Goal: Find specific page/section: Find specific page/section

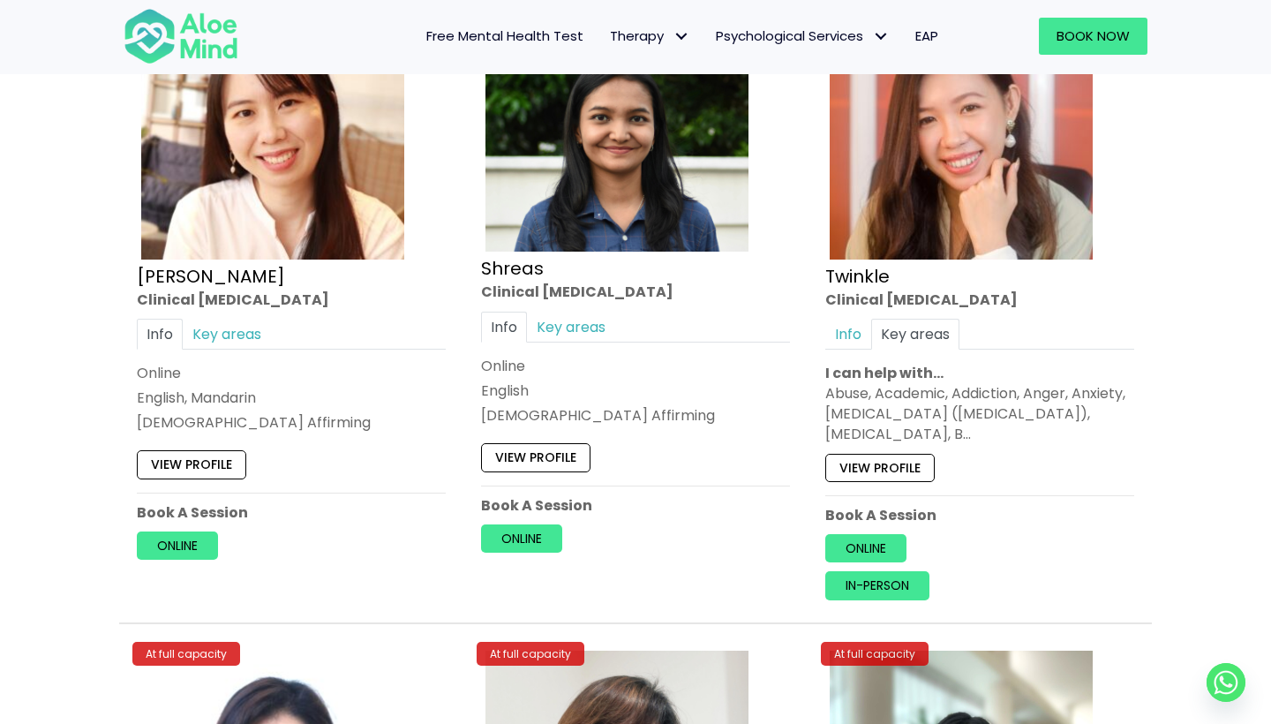
click at [176, 3] on div at bounding box center [183, 36] width 155 height 76
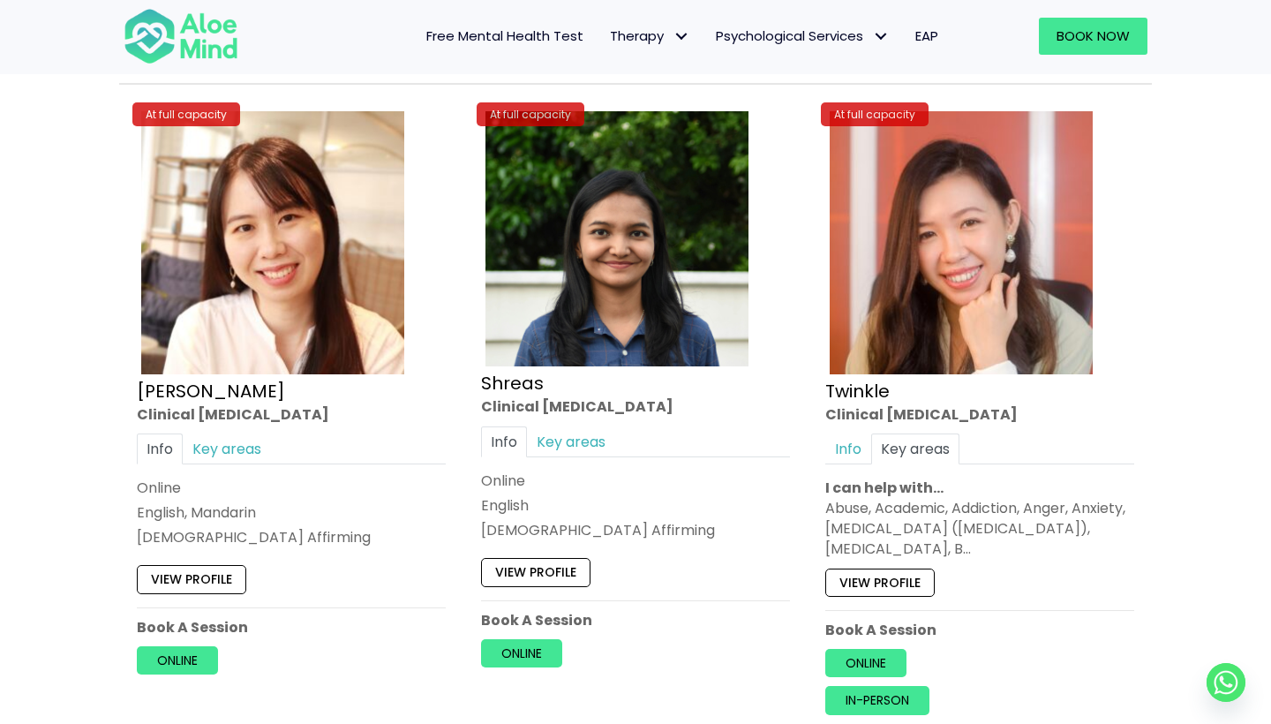
scroll to position [6783, 0]
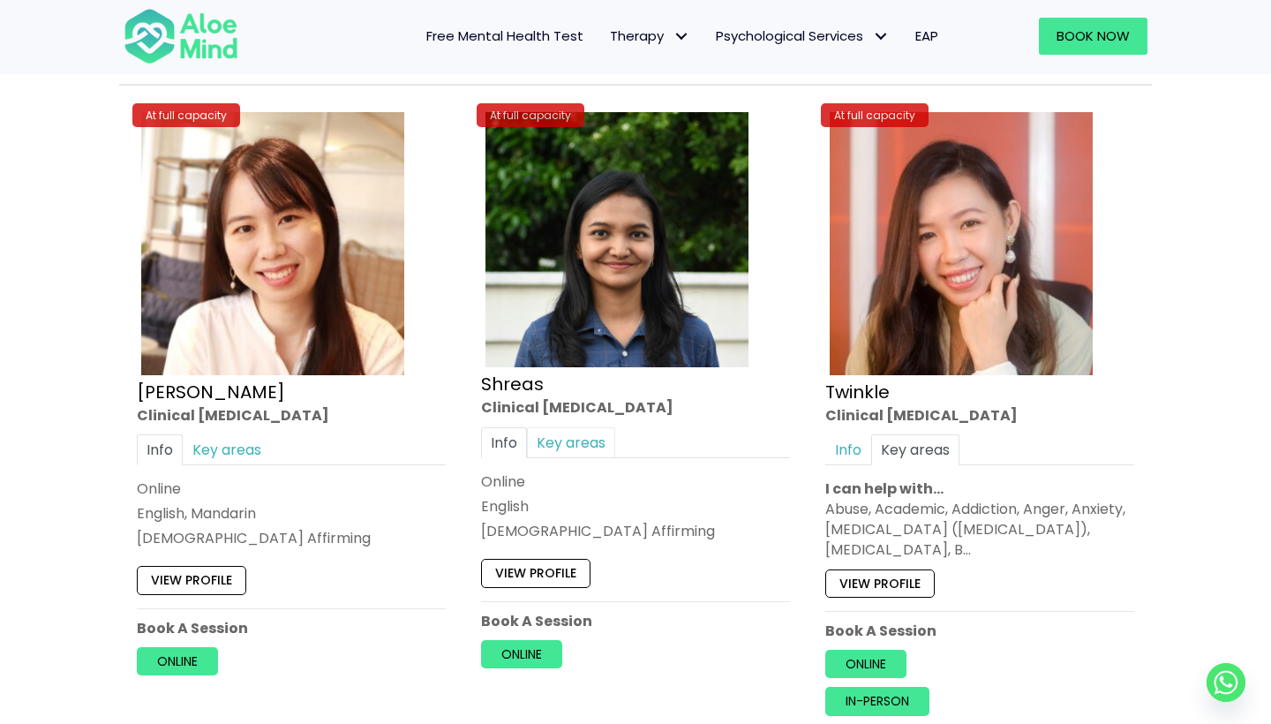
click at [567, 427] on link "Key areas" at bounding box center [571, 442] width 88 height 31
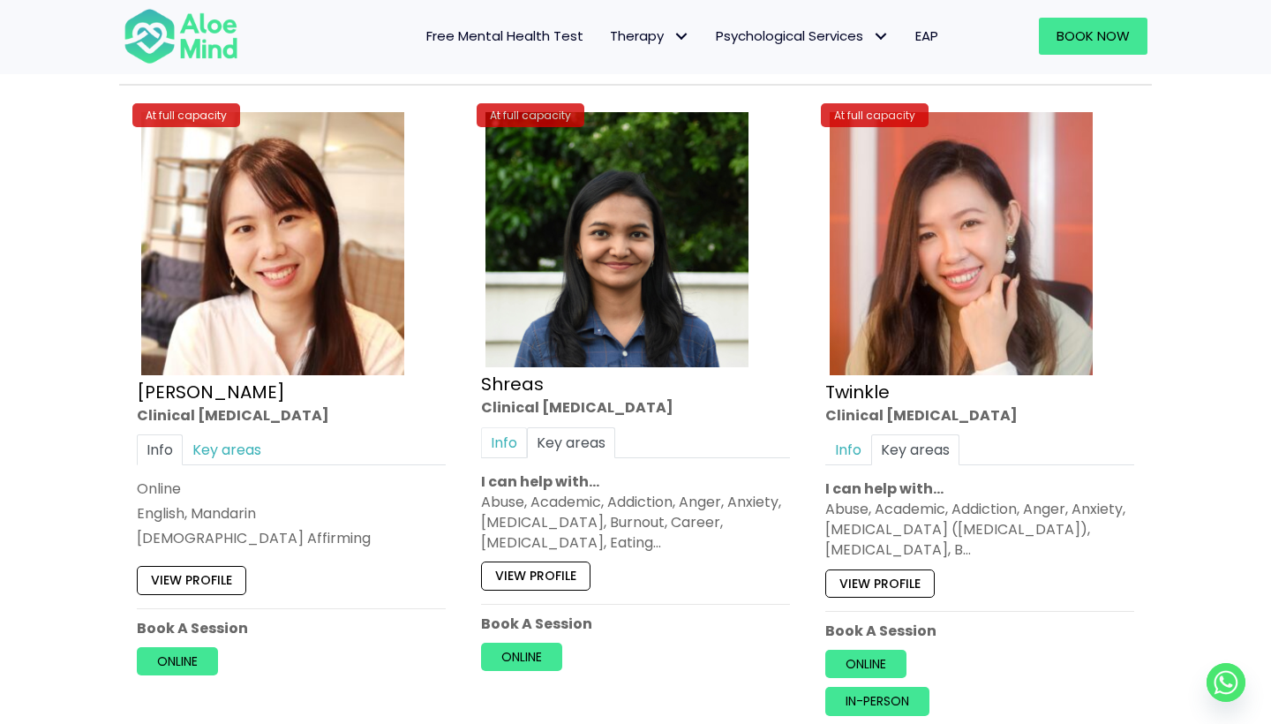
click at [503, 427] on link "Info" at bounding box center [504, 442] width 46 height 31
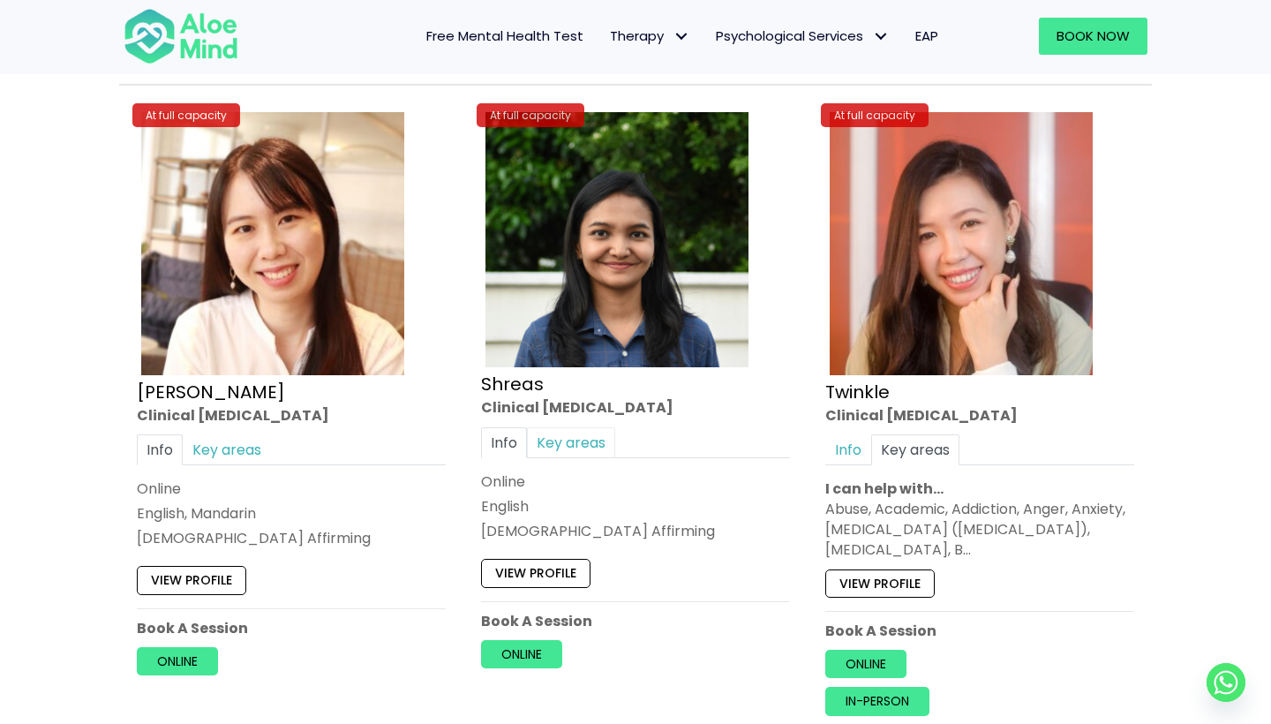
click at [557, 427] on link "Key areas" at bounding box center [571, 442] width 88 height 31
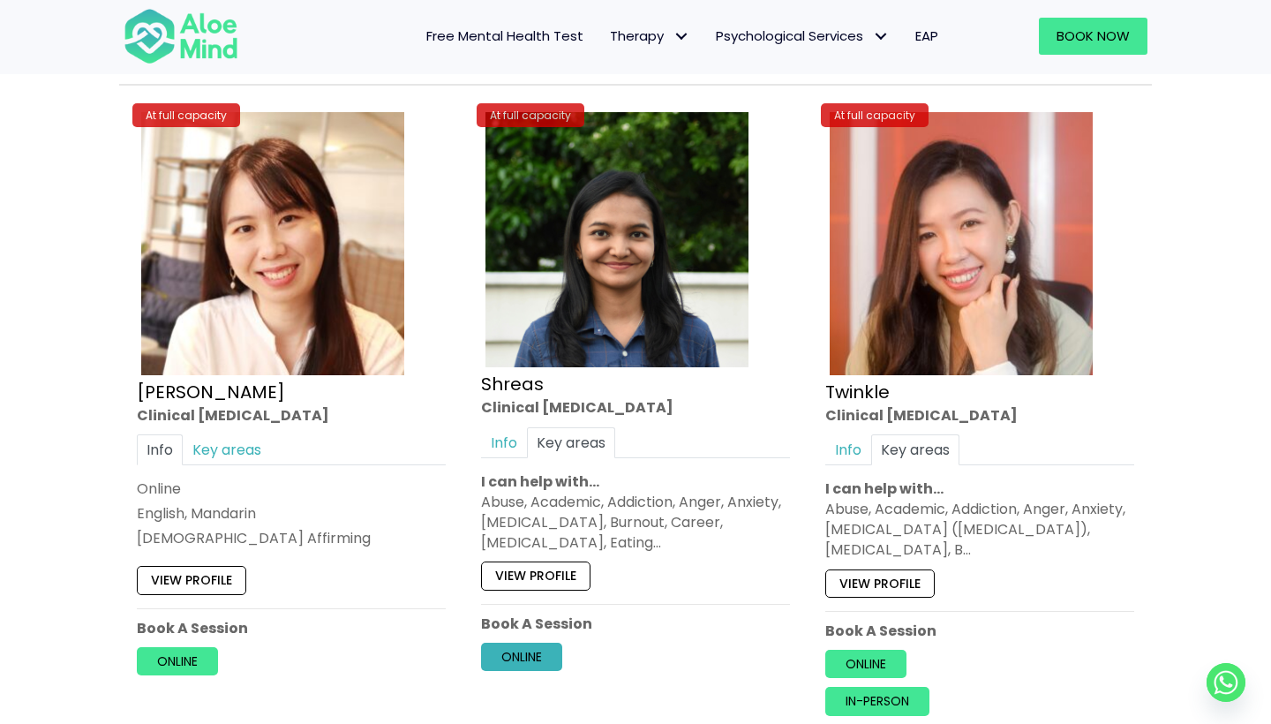
click at [537, 645] on link "Online" at bounding box center [521, 657] width 81 height 28
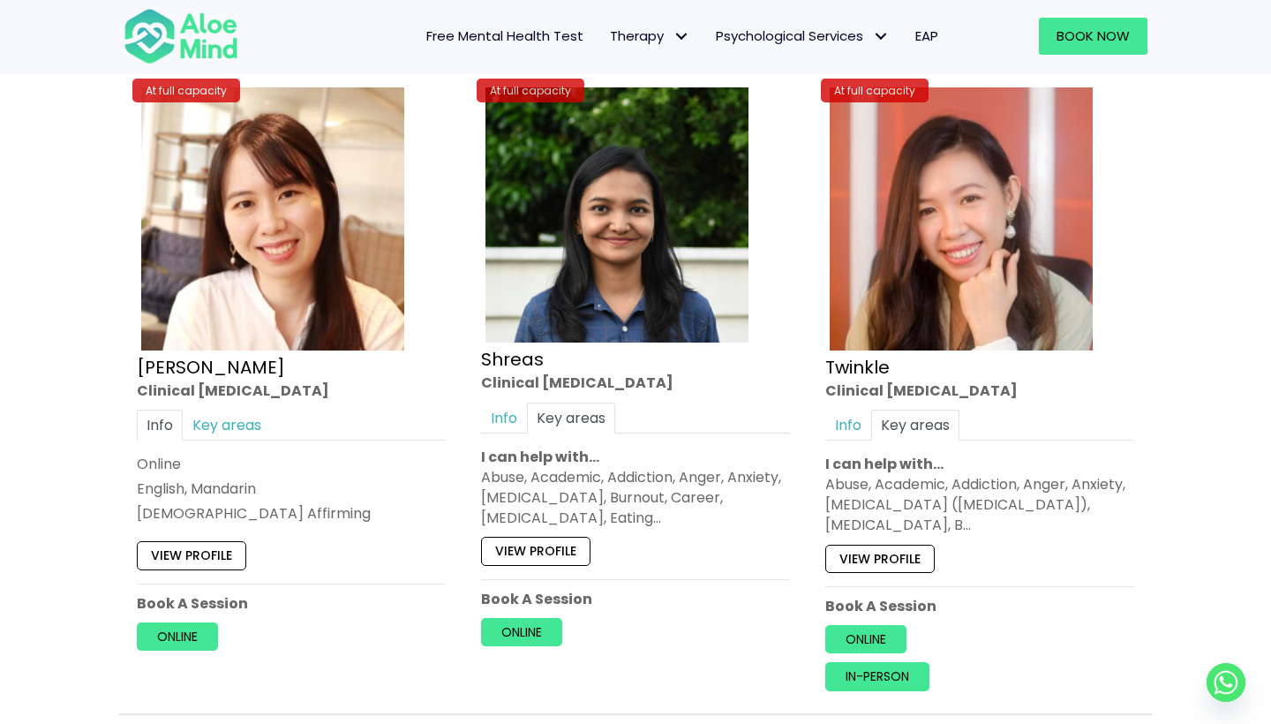
click at [912, 545] on link "View profile" at bounding box center [880, 559] width 109 height 28
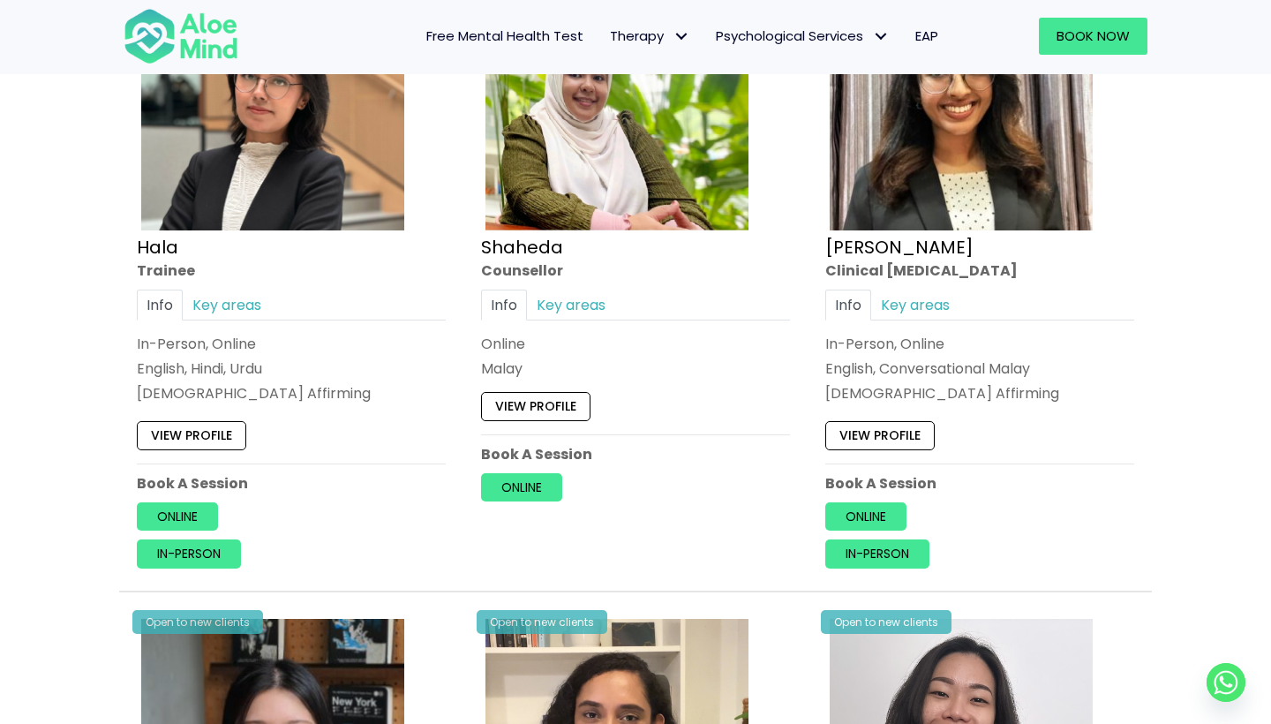
scroll to position [1687, 0]
click at [904, 289] on link "Key areas" at bounding box center [915, 304] width 88 height 31
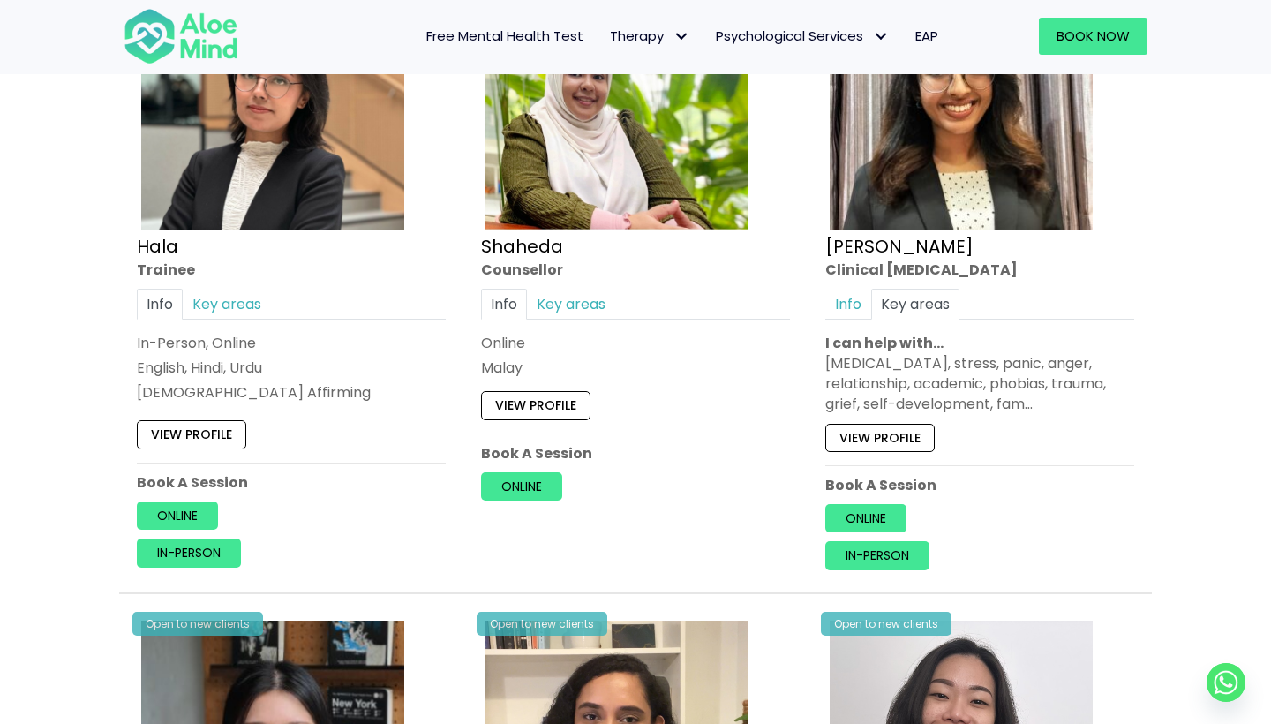
click at [894, 429] on link "View profile" at bounding box center [880, 438] width 109 height 28
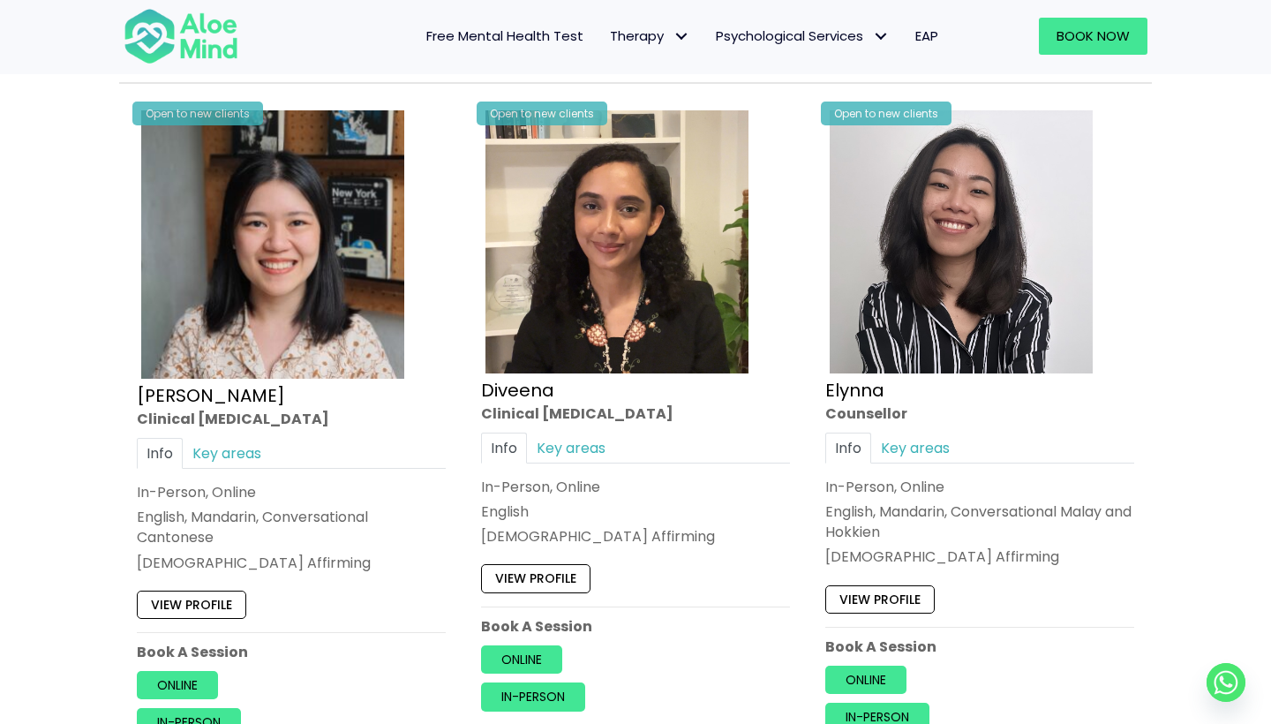
scroll to position [2255, 0]
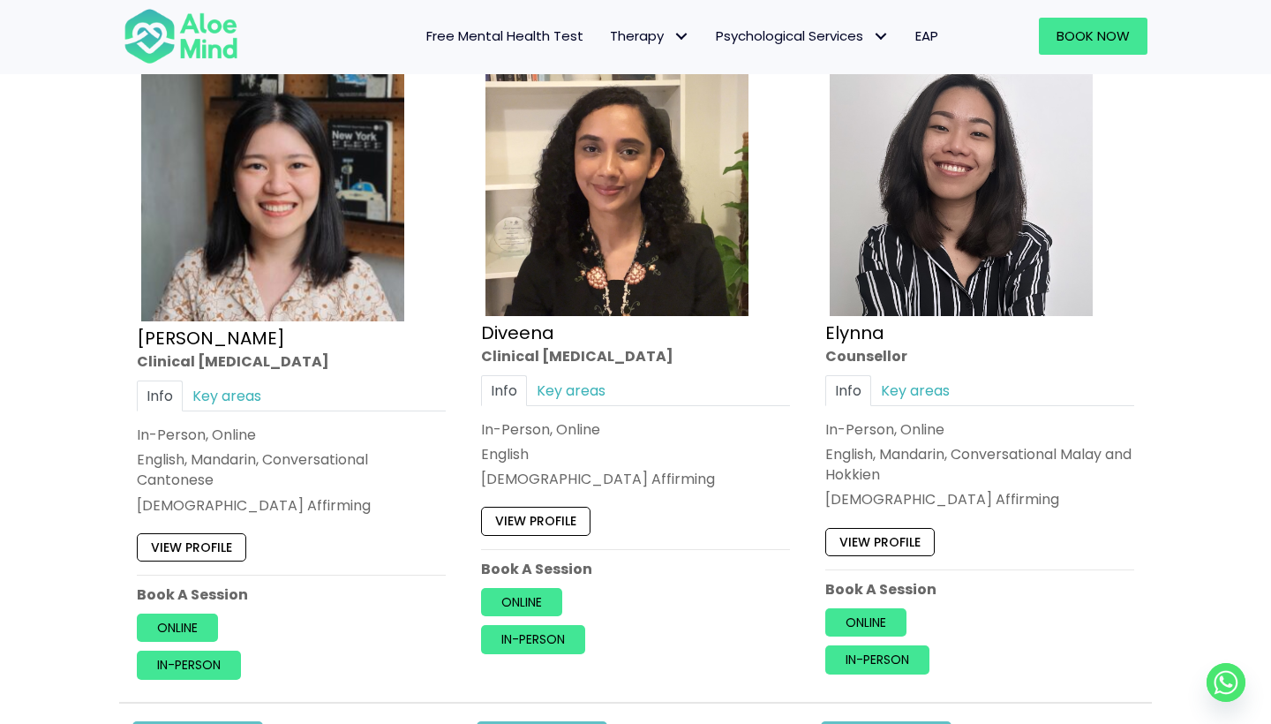
click at [547, 520] on link "View profile" at bounding box center [535, 521] width 109 height 28
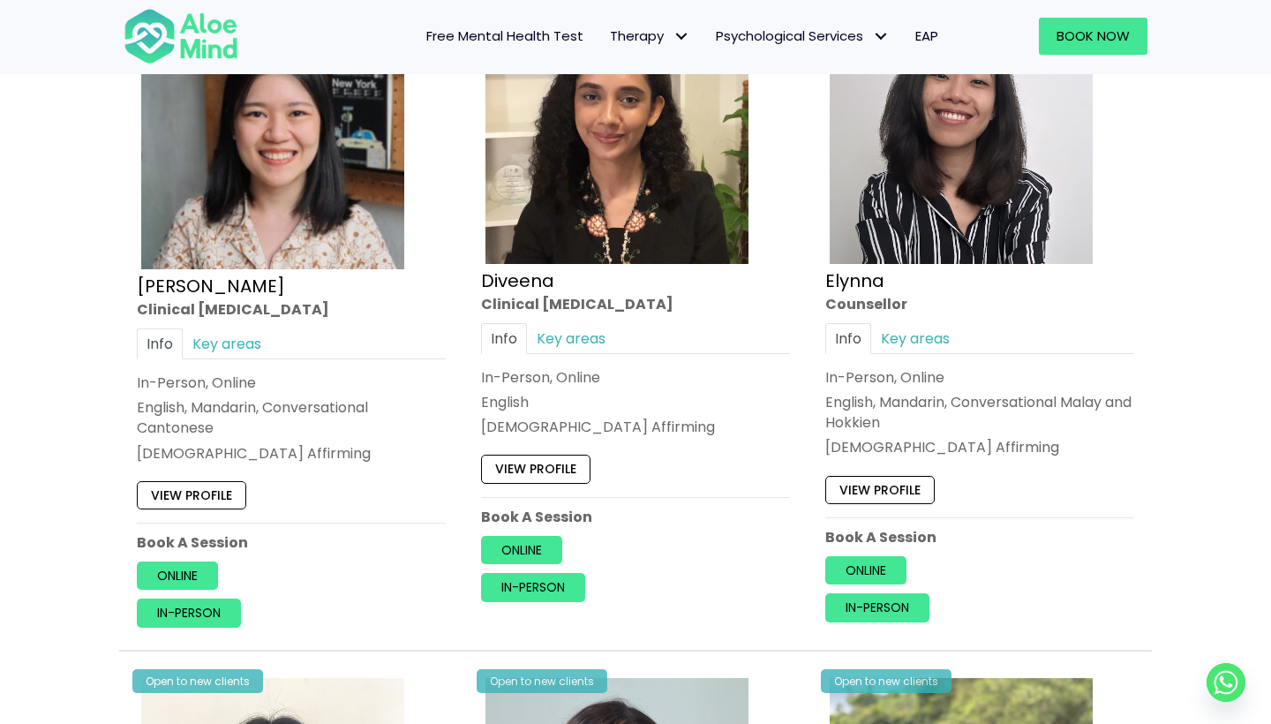
scroll to position [2311, 0]
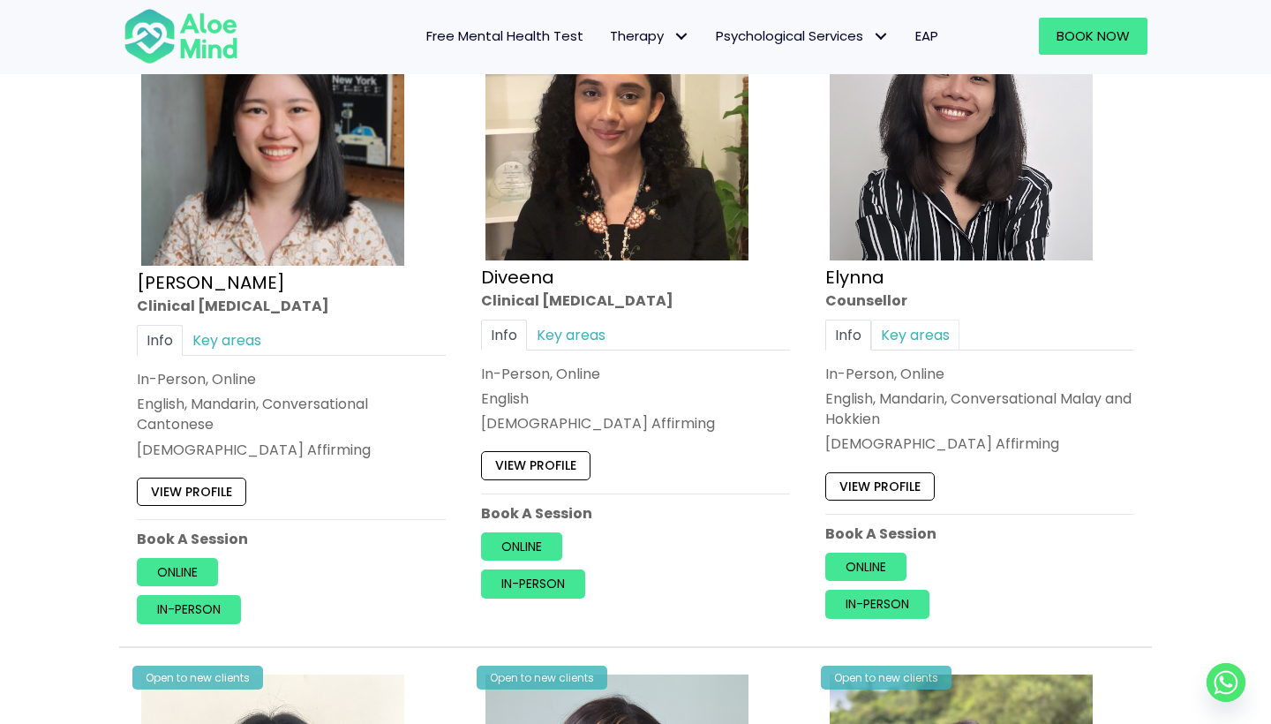
click at [913, 333] on link "Key areas" at bounding box center [915, 335] width 88 height 31
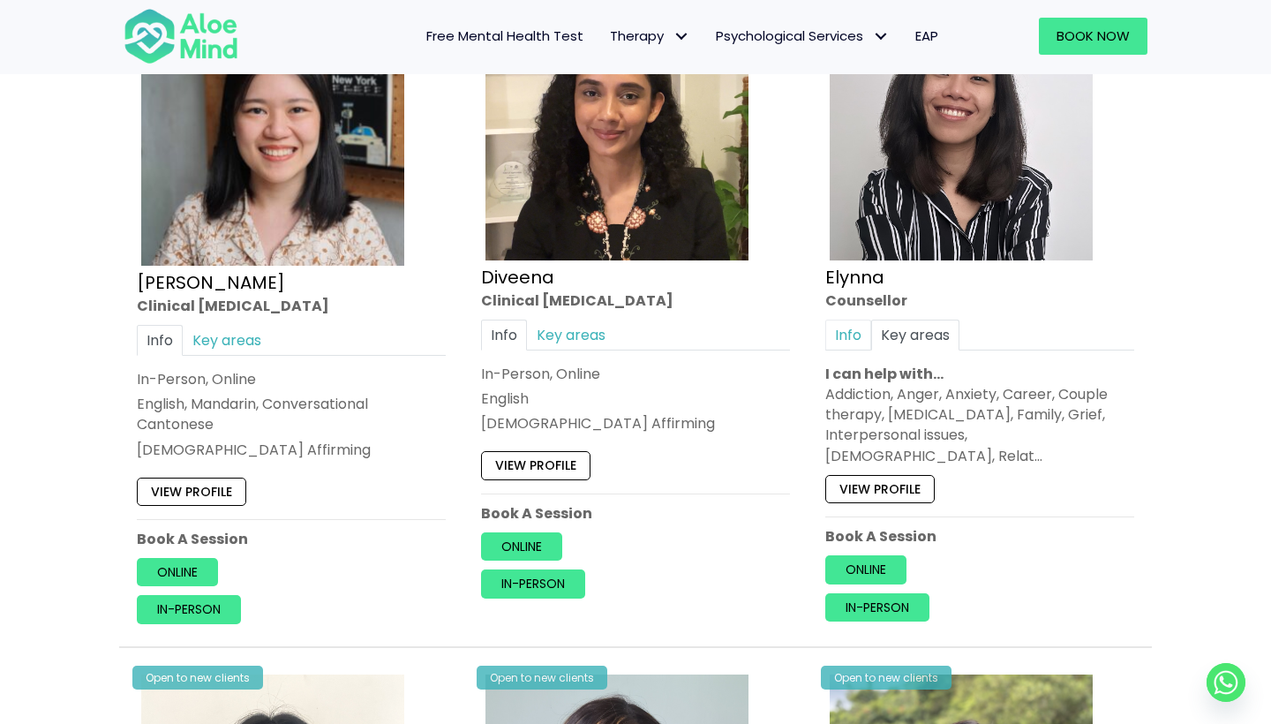
click at [867, 322] on link "Info" at bounding box center [849, 335] width 46 height 31
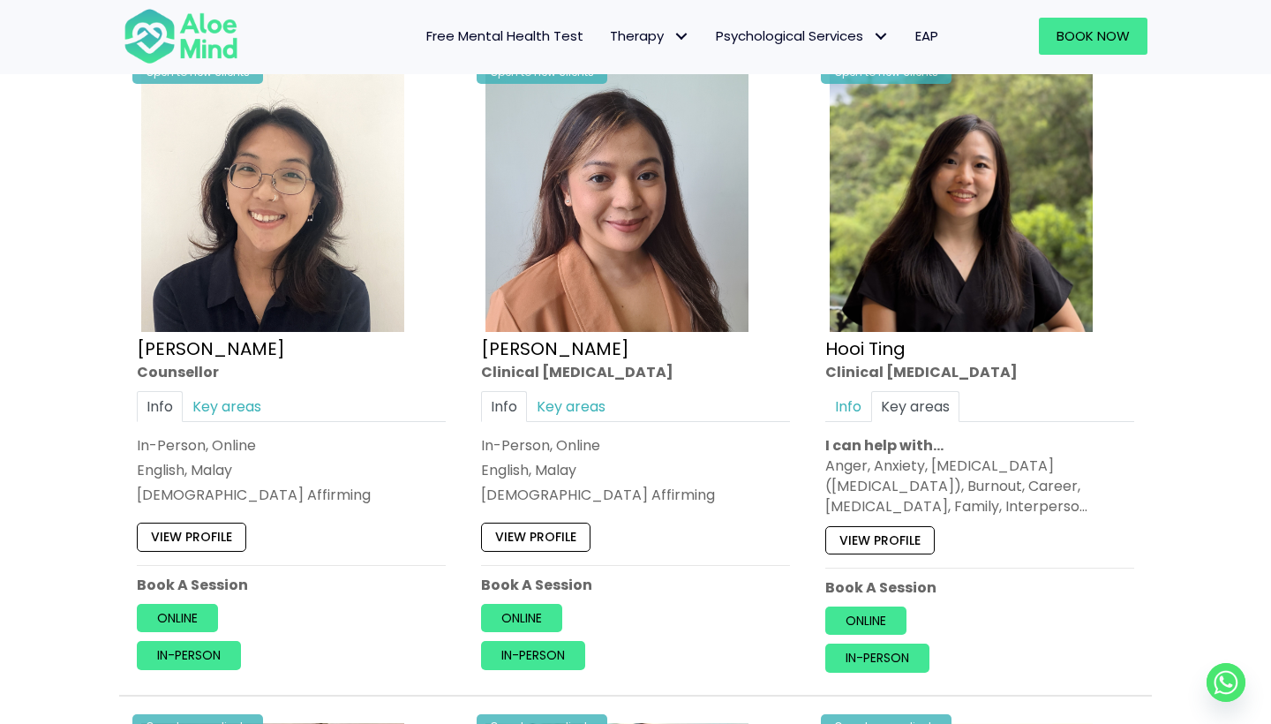
scroll to position [2940, 0]
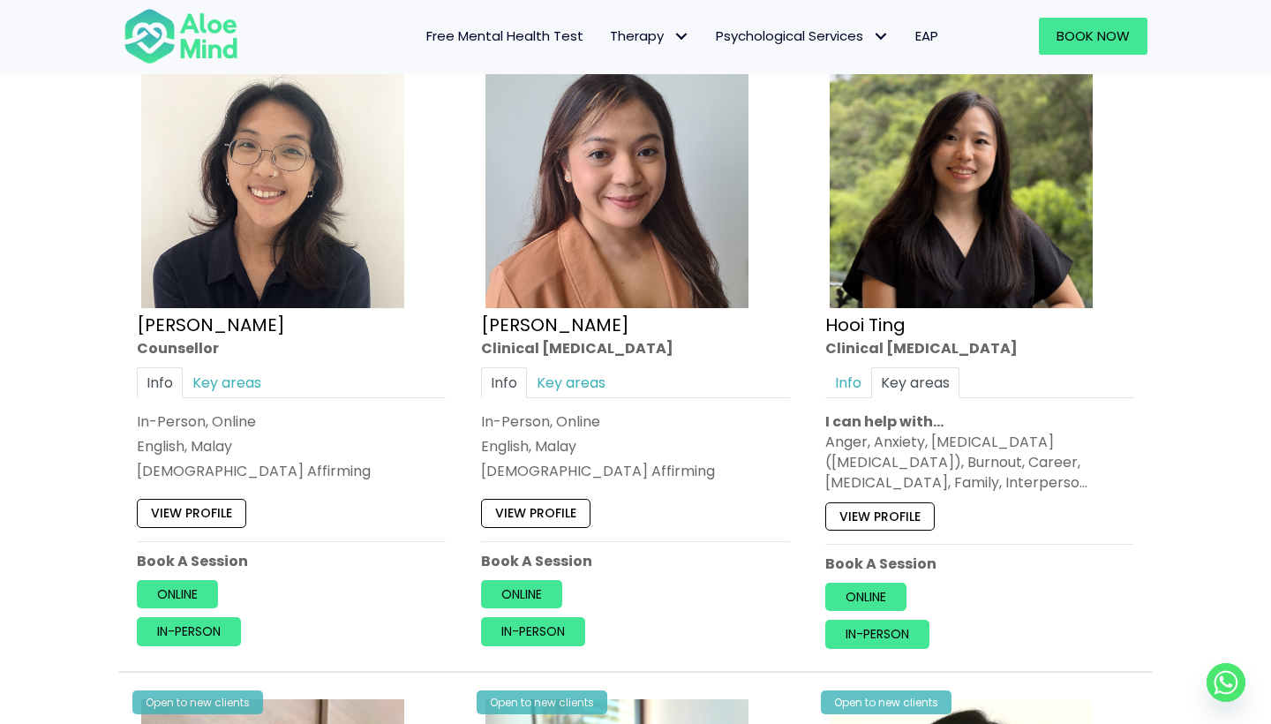
click at [552, 502] on link "View profile" at bounding box center [535, 513] width 109 height 28
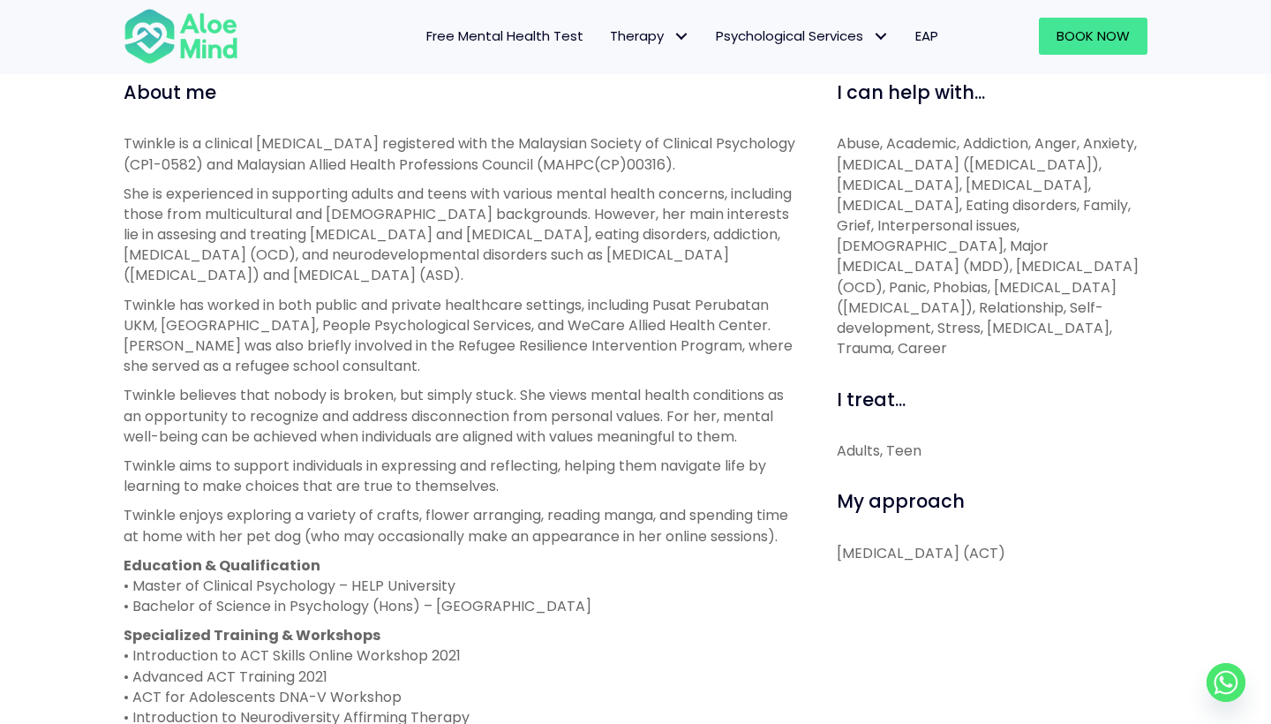
scroll to position [622, 0]
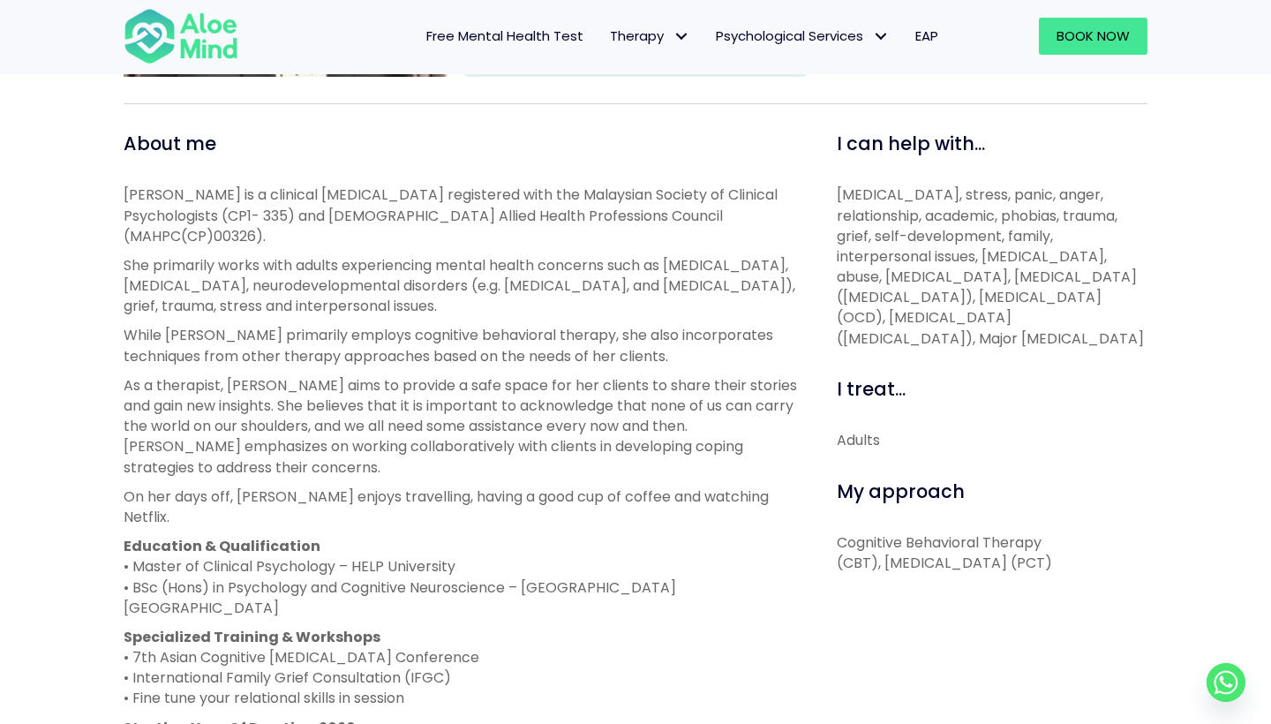
scroll to position [556, 0]
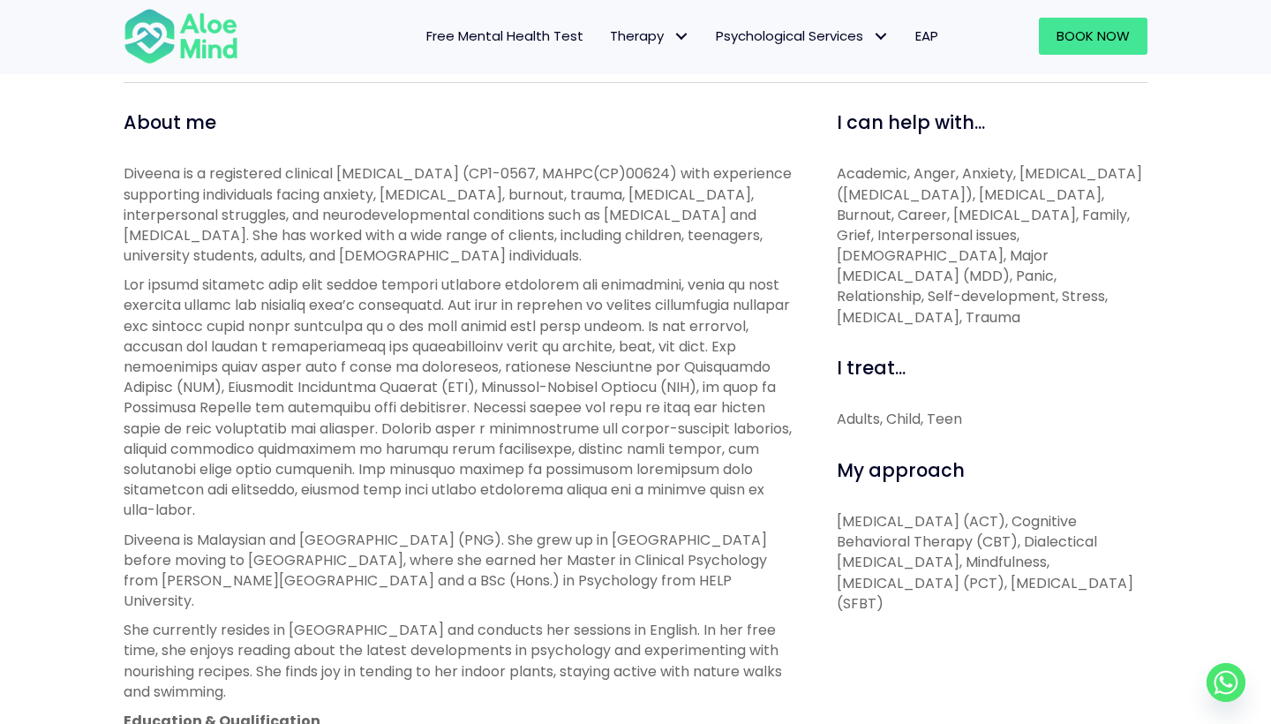
scroll to position [594, 0]
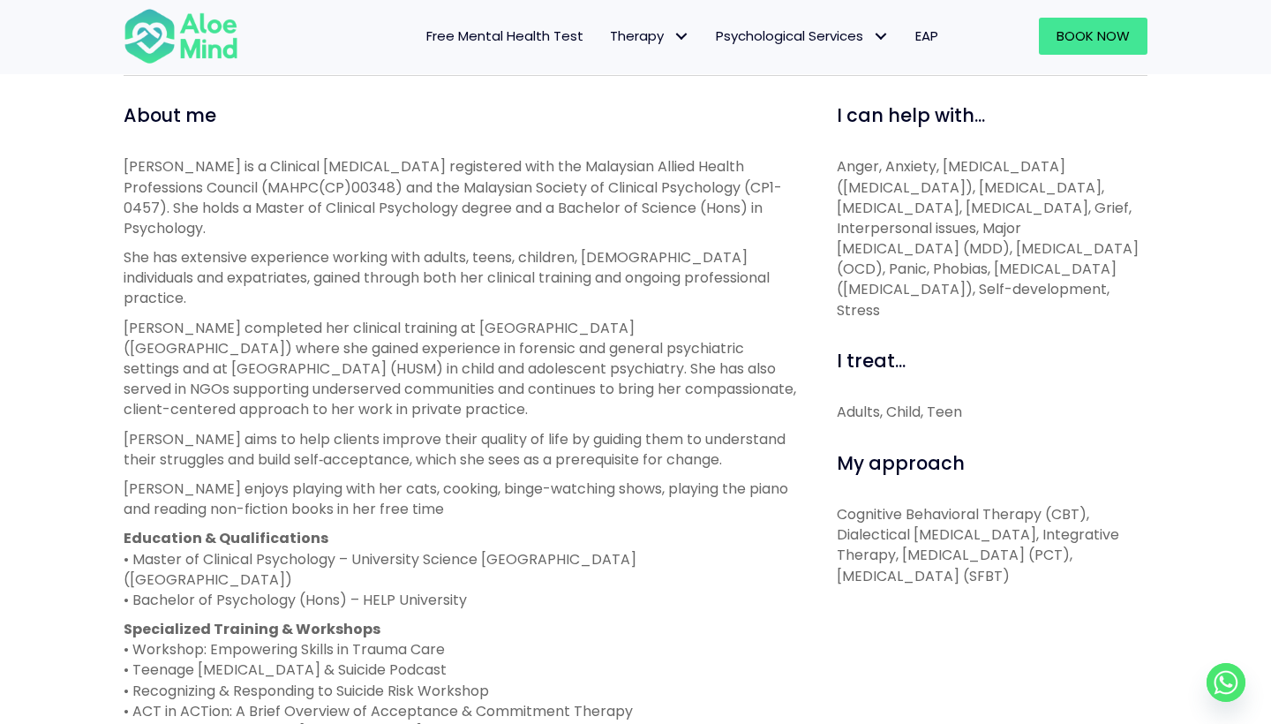
scroll to position [602, 0]
